Goal: Information Seeking & Learning: Learn about a topic

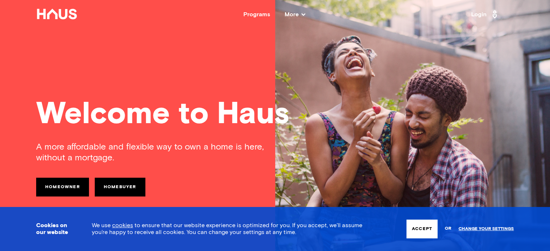
click at [64, 185] on link "Homeowner" at bounding box center [62, 187] width 53 height 19
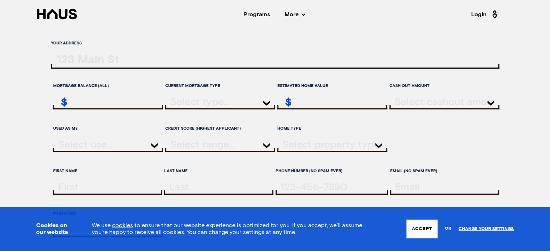
click at [302, 14] on icon at bounding box center [304, 14] width 4 height 3
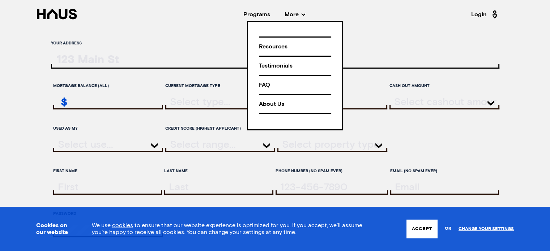
click at [374, 18] on nav "Back Programs More Resources Testimonials FAQ About Us Login" at bounding box center [275, 14] width 550 height 29
